Goal: Find specific page/section: Find specific page/section

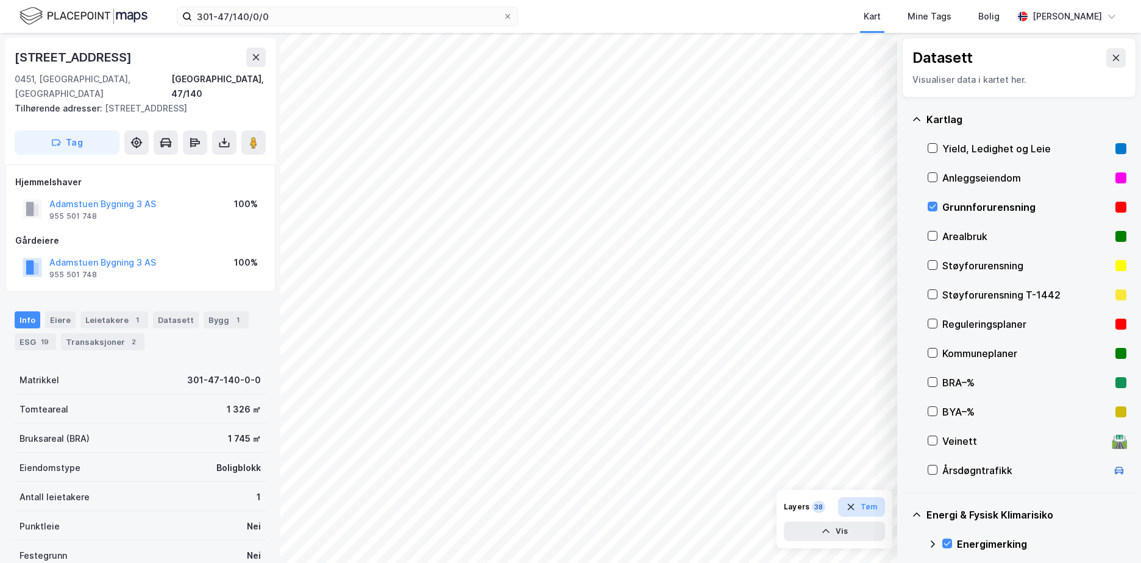
click at [865, 502] on button "Tøm" at bounding box center [861, 507] width 47 height 20
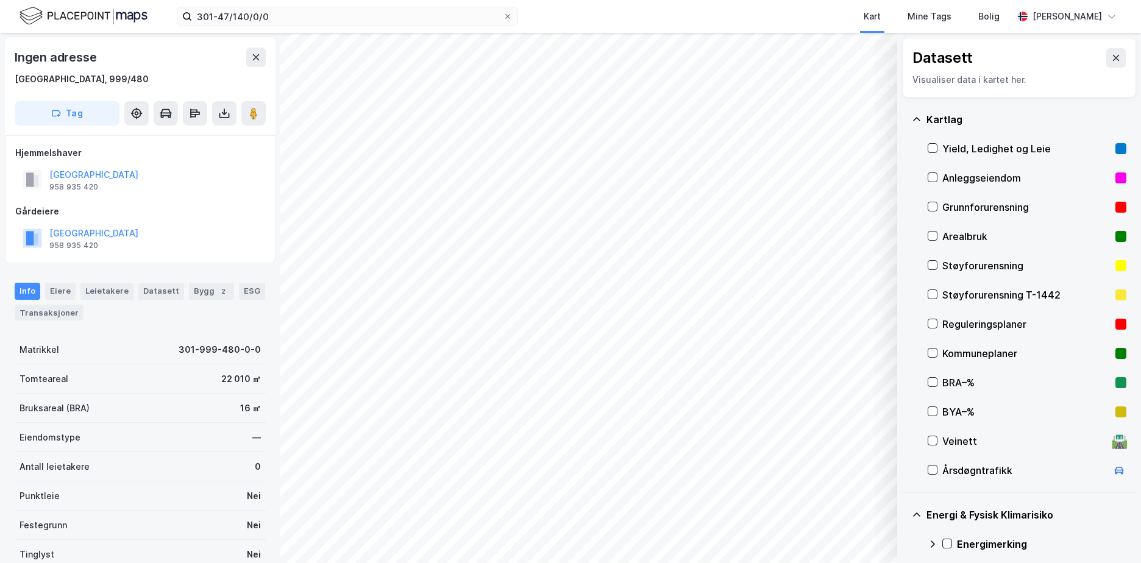
scroll to position [139, 0]
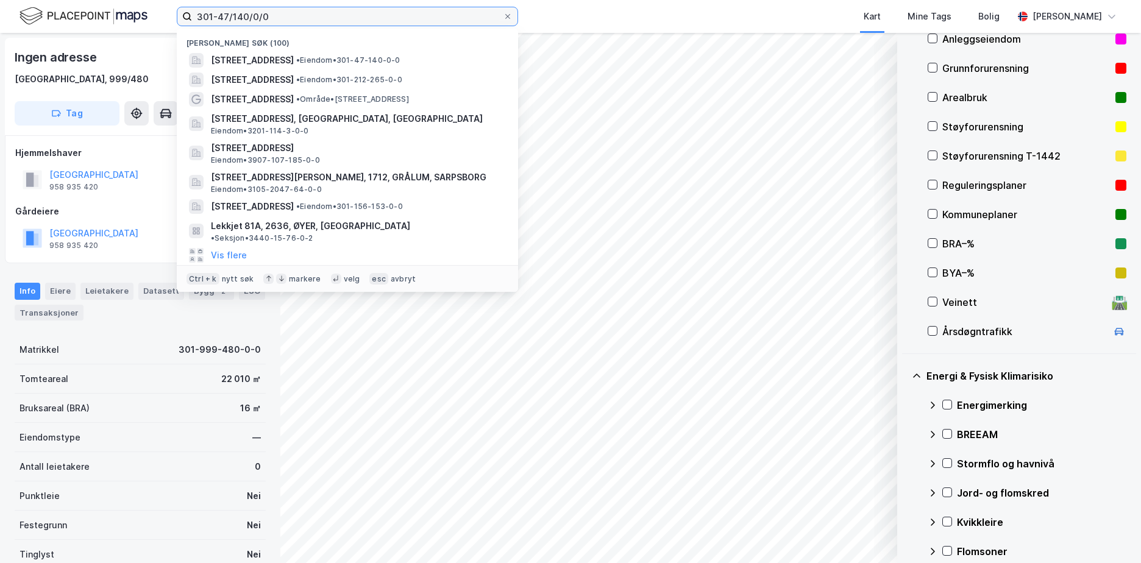
drag, startPoint x: 262, startPoint y: 15, endPoint x: 185, endPoint y: 22, distance: 77.7
click at [185, 22] on label "301-47/140/0/0" at bounding box center [347, 17] width 341 height 20
paste input "407/59/85"
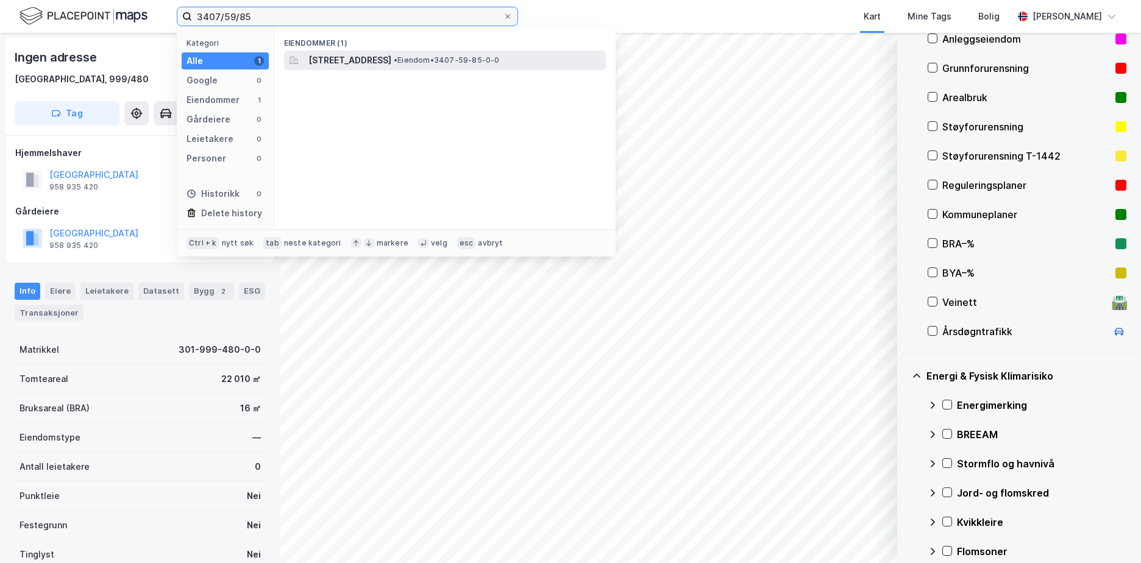
type input "3407/59/85"
click at [365, 55] on span "[STREET_ADDRESS]" at bounding box center [349, 60] width 83 height 15
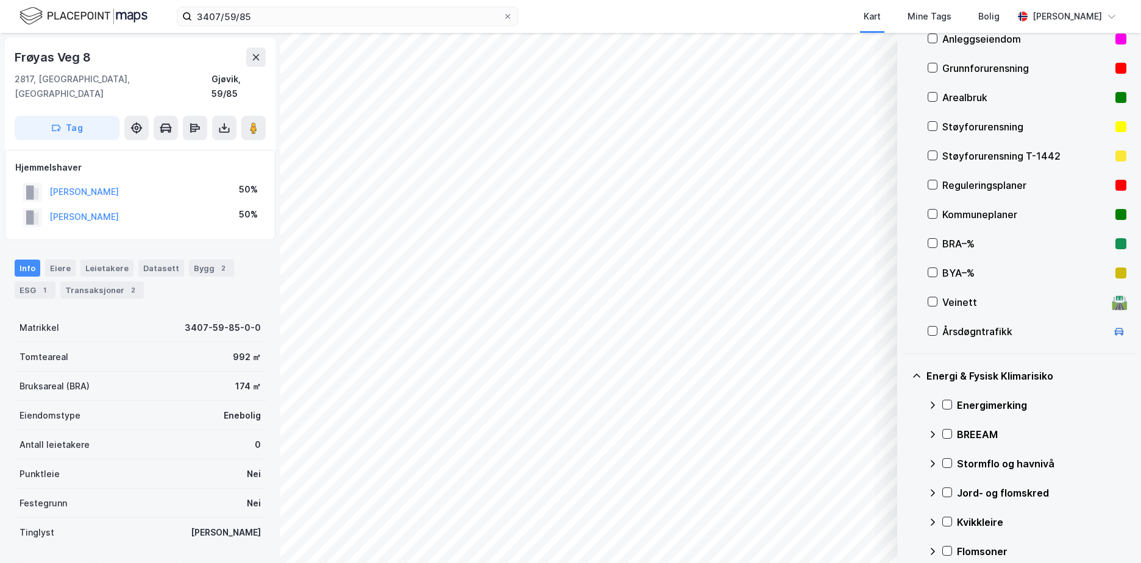
click at [971, 63] on div "Grunnforurensning" at bounding box center [1026, 68] width 168 height 15
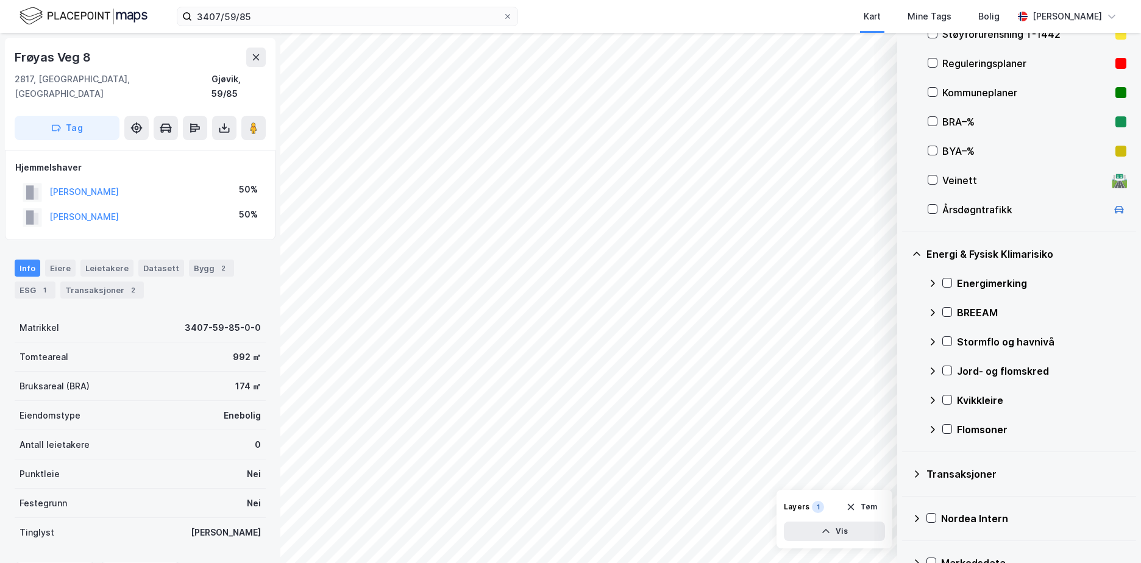
scroll to position [288, 0]
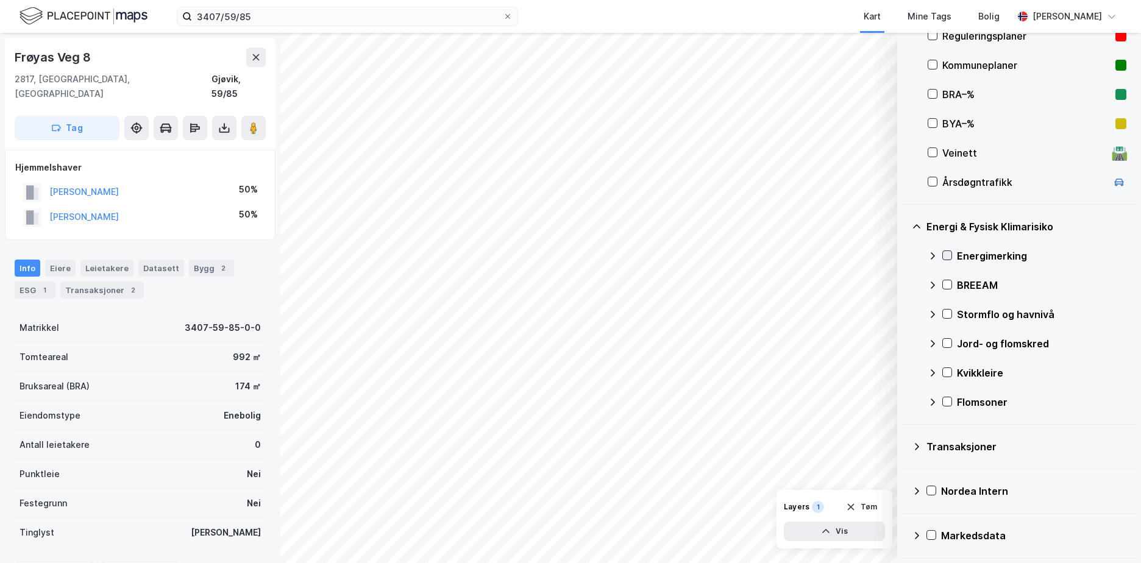
click at [948, 255] on icon at bounding box center [947, 255] width 9 height 9
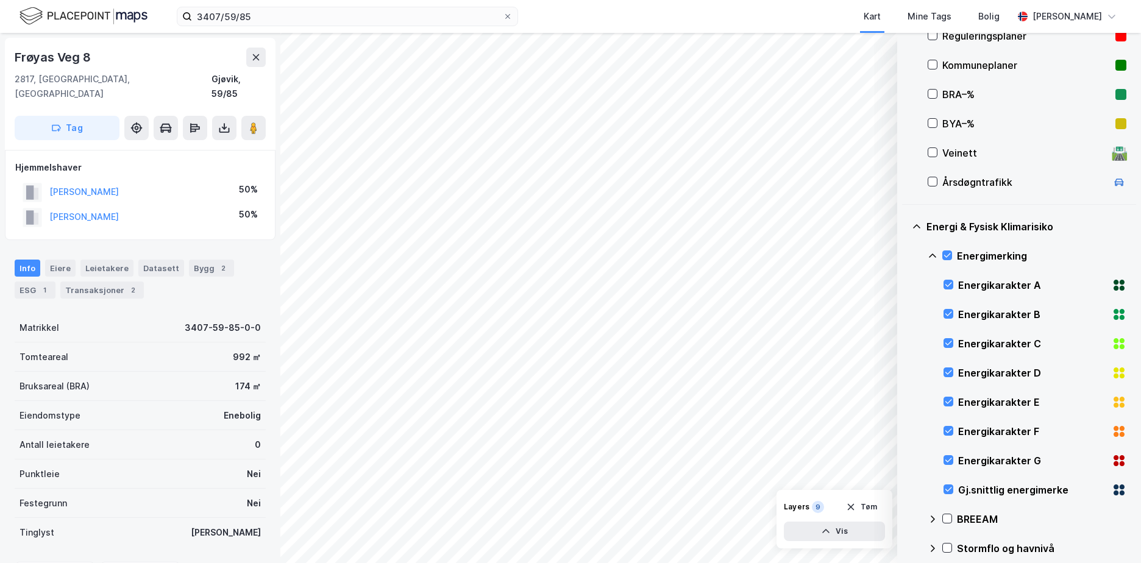
click at [931, 255] on icon at bounding box center [932, 256] width 7 height 4
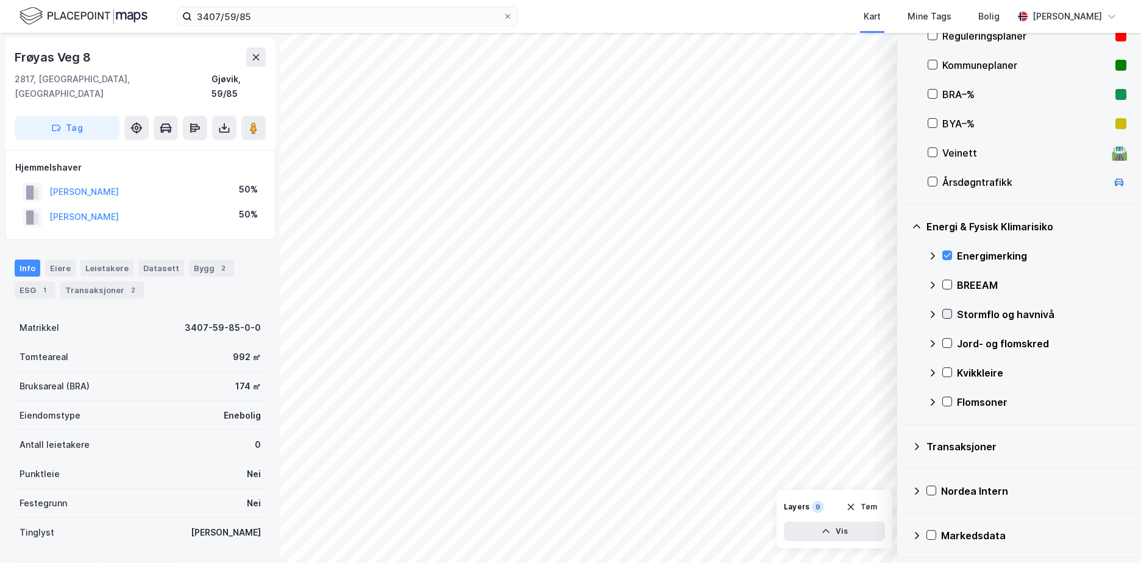
click at [947, 312] on icon at bounding box center [947, 314] width 9 height 9
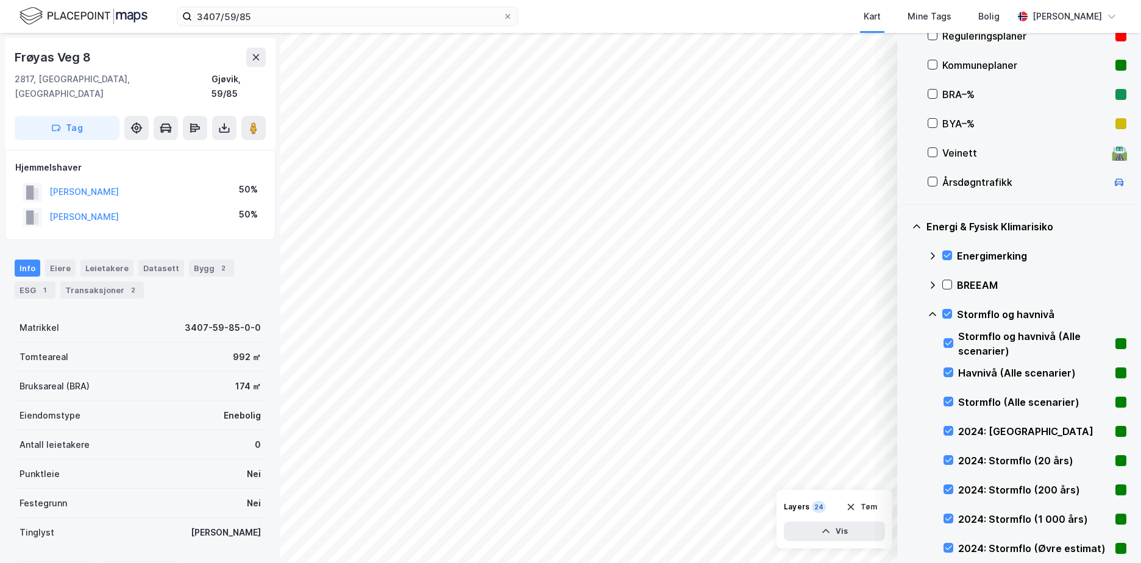
click at [930, 311] on icon at bounding box center [933, 315] width 10 height 10
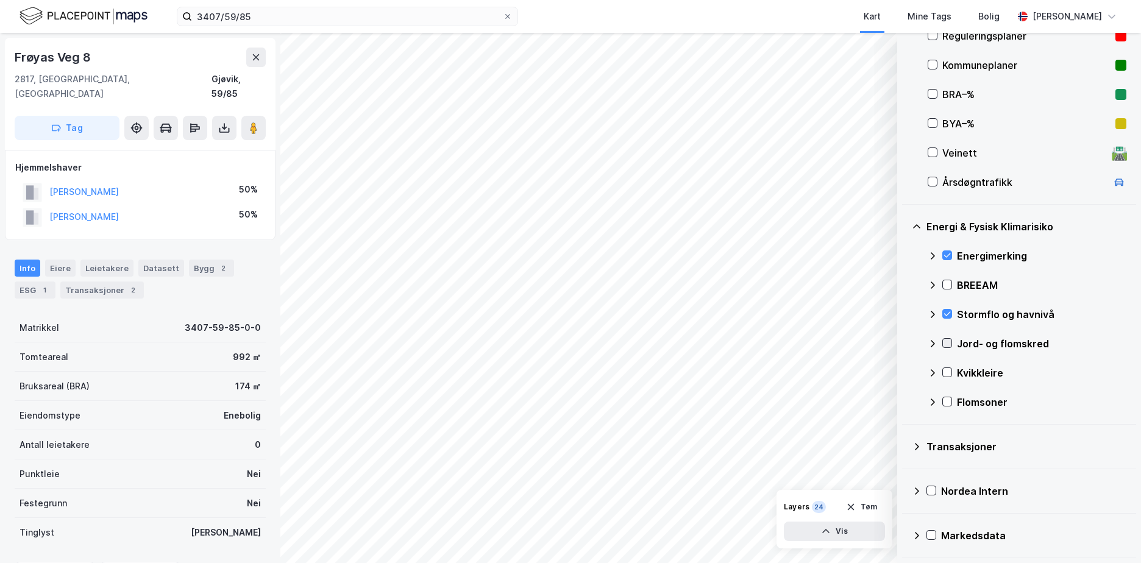
click at [950, 343] on icon at bounding box center [947, 343] width 7 height 4
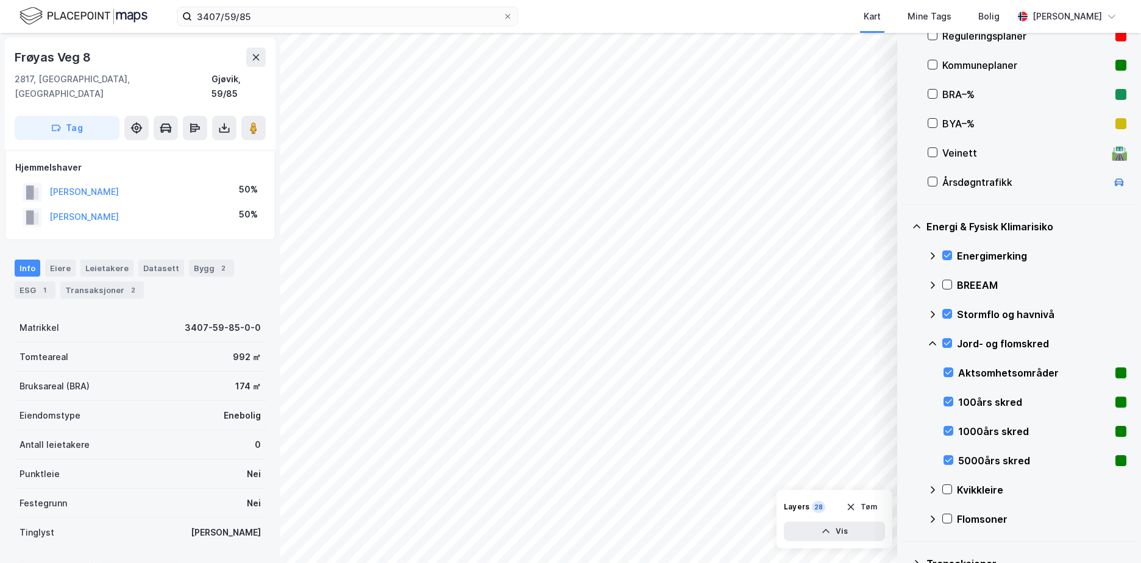
click at [934, 342] on icon at bounding box center [933, 344] width 10 height 10
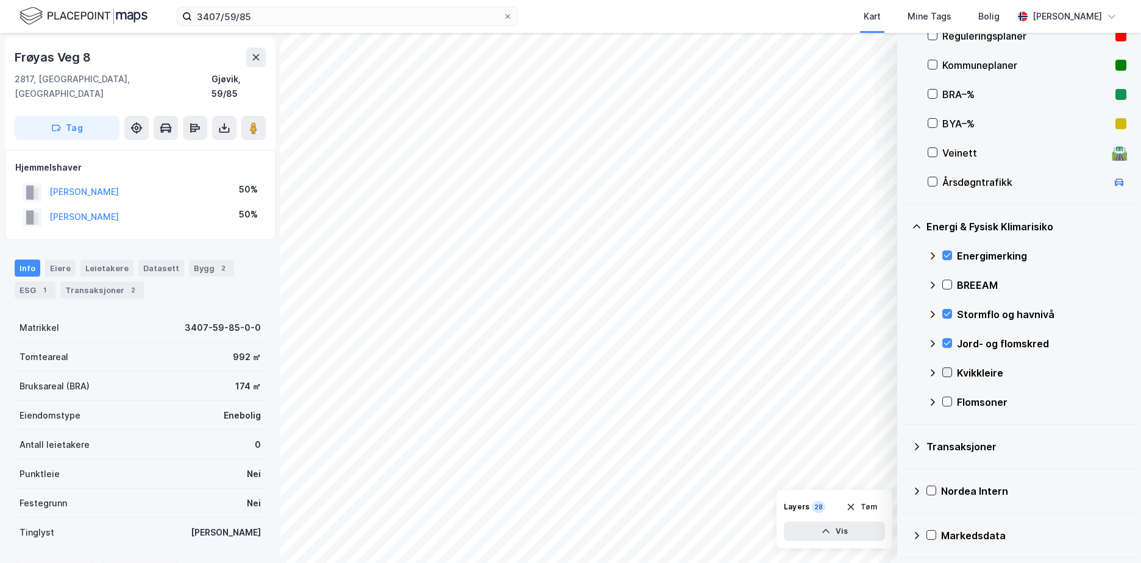
click at [949, 371] on icon at bounding box center [947, 372] width 9 height 9
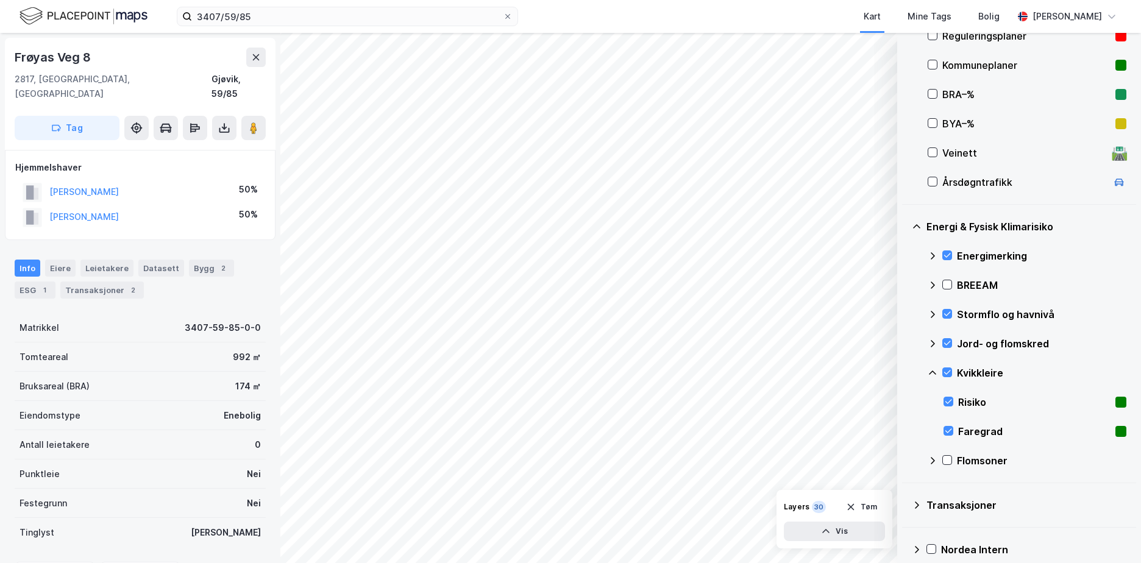
click at [932, 371] on icon at bounding box center [933, 373] width 10 height 10
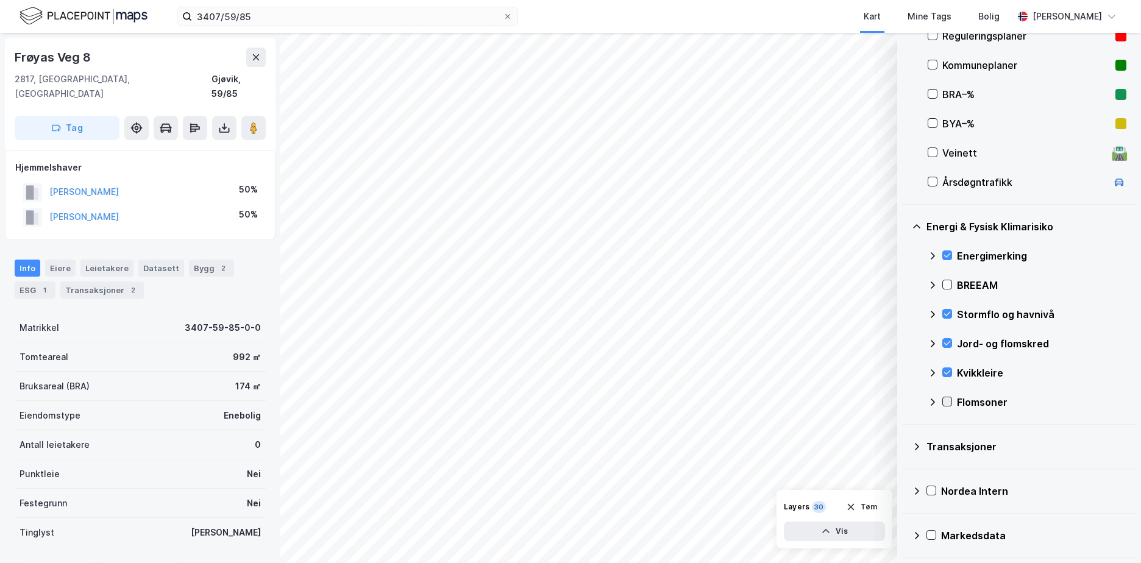
click at [950, 400] on icon at bounding box center [947, 402] width 7 height 4
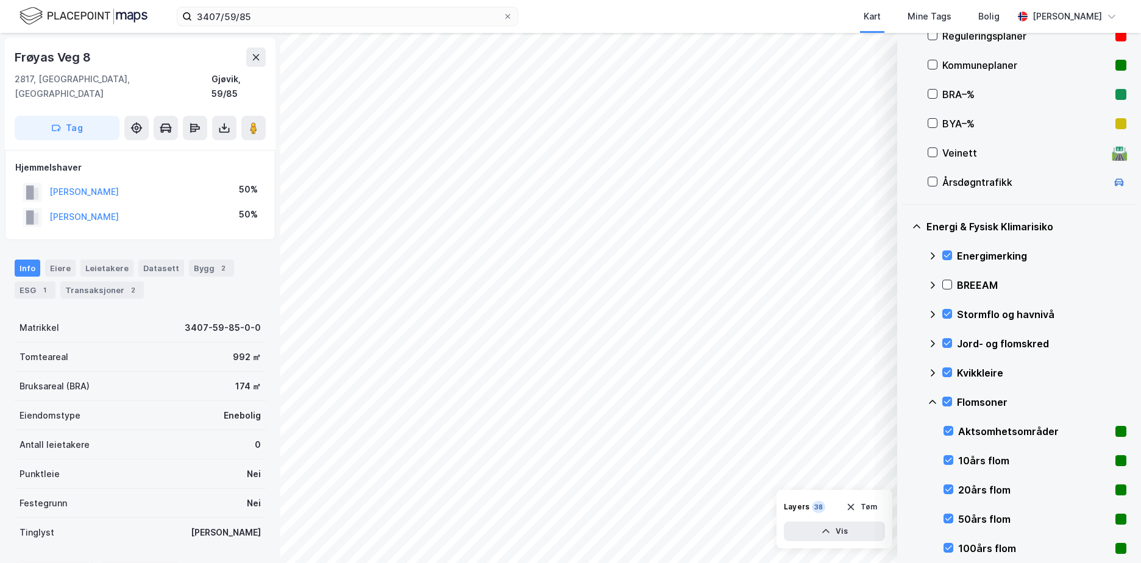
click at [932, 402] on icon at bounding box center [933, 402] width 10 height 10
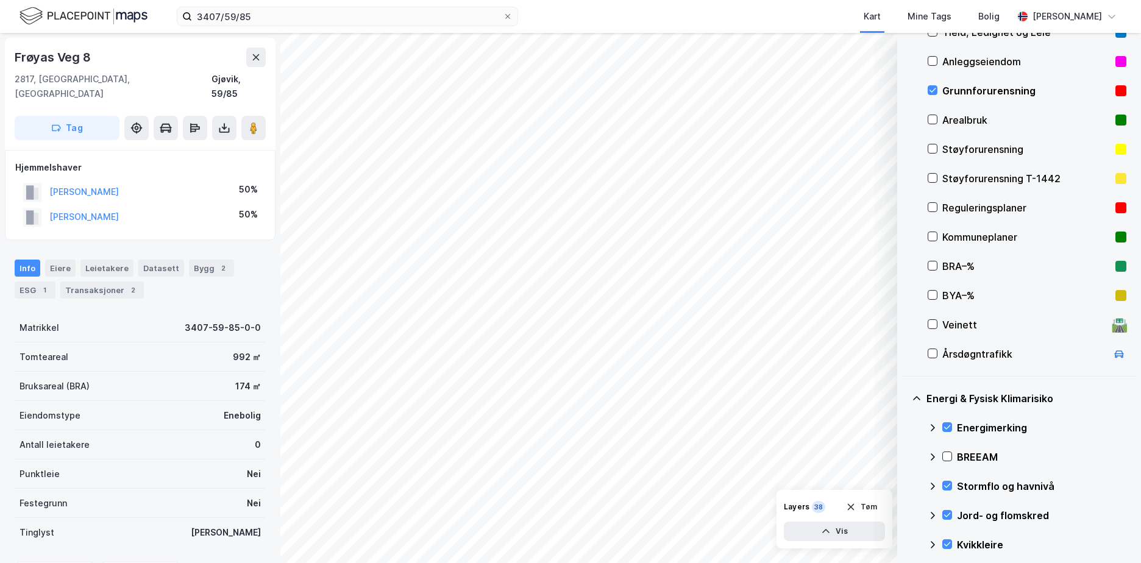
scroll to position [147, 0]
